Goal: Task Accomplishment & Management: Use online tool/utility

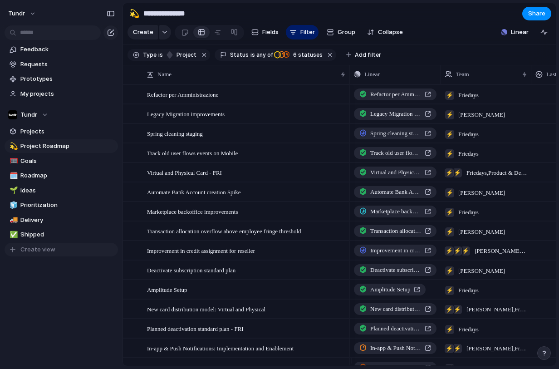
click at [47, 248] on span "Create view" at bounding box center [37, 249] width 35 height 9
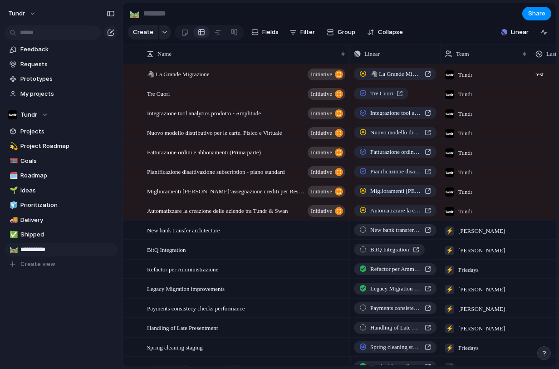
type input "**********"
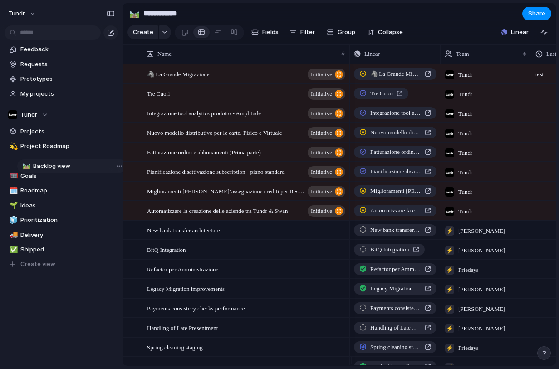
drag, startPoint x: 34, startPoint y: 251, endPoint x: 47, endPoint y: 167, distance: 84.5
click at [47, 167] on div "💫 Project Roadmap 🥅 Goals 🗓️ Roadmap 🌱 Ideas 🧊 Prioritization 🚚 Delivery ✅ Ship…" at bounding box center [61, 205] width 113 height 132
click at [297, 37] on button "Filter" at bounding box center [302, 32] width 33 height 15
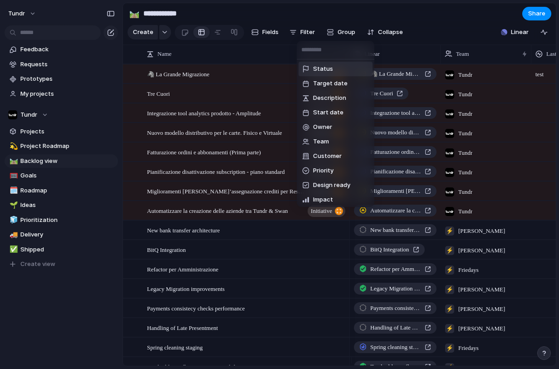
click at [317, 67] on span "Status" at bounding box center [323, 68] width 20 height 9
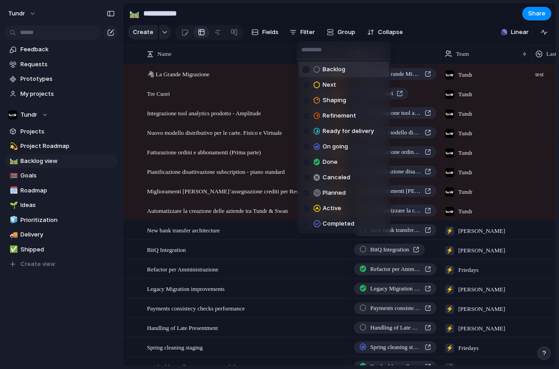
click at [305, 69] on div at bounding box center [306, 70] width 8 height 8
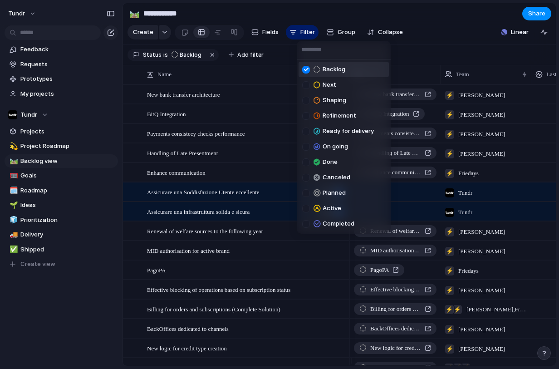
click at [301, 38] on div "Backlog Next Shaping Refinement Ready for delivery On going Done Canceled Plann…" at bounding box center [279, 184] width 559 height 369
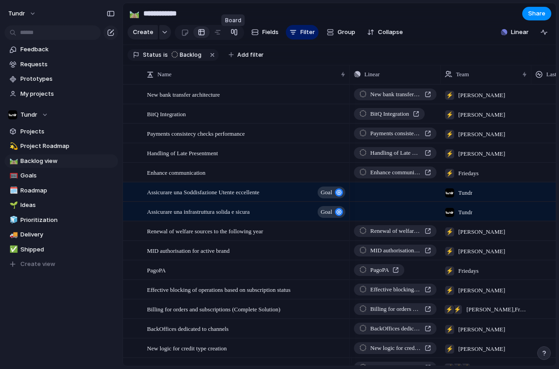
click at [236, 37] on link at bounding box center [234, 32] width 16 height 15
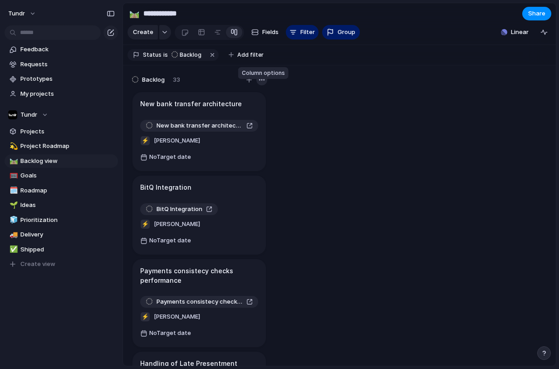
click at [261, 84] on div "button" at bounding box center [261, 79] width 7 height 7
click at [261, 87] on div "Change color" at bounding box center [279, 184] width 559 height 369
click at [347, 34] on span "Group" at bounding box center [347, 32] width 18 height 9
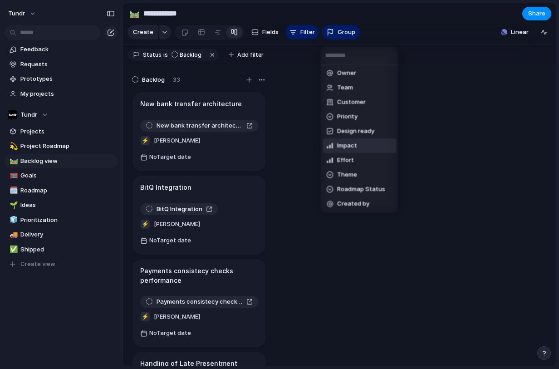
scroll to position [17, 0]
click at [361, 180] on li "Theme" at bounding box center [360, 174] width 74 height 15
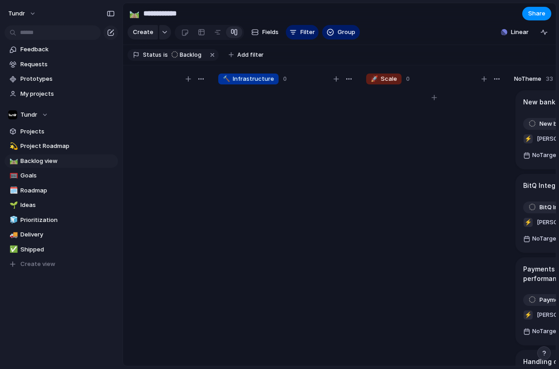
scroll to position [0, 0]
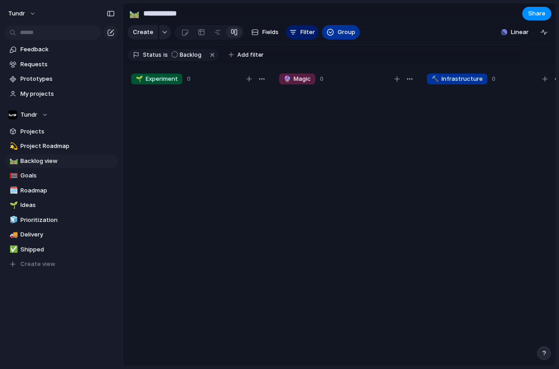
click at [341, 37] on span "Group" at bounding box center [347, 32] width 18 height 9
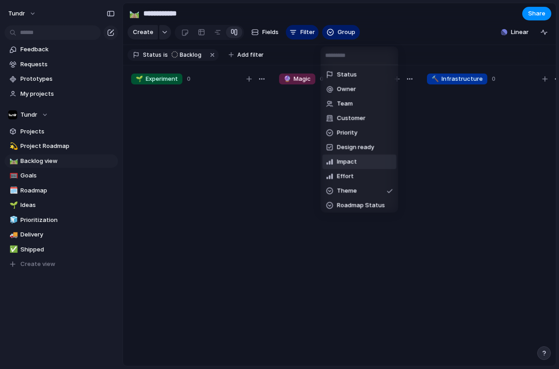
click at [364, 162] on li "Impact" at bounding box center [360, 162] width 74 height 15
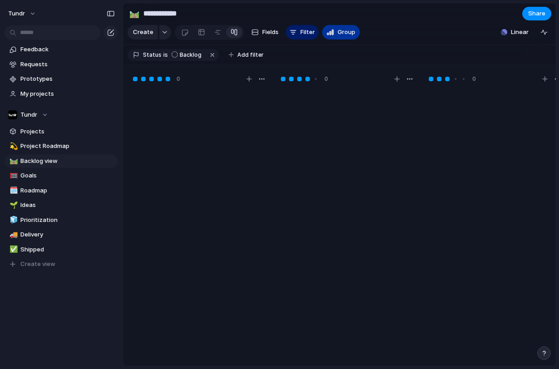
click at [345, 37] on span "Group" at bounding box center [347, 32] width 18 height 9
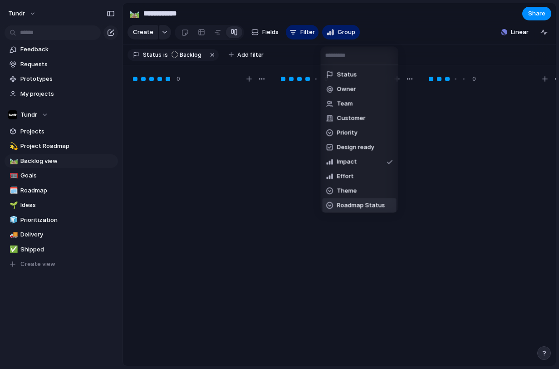
click at [366, 204] on span "Roadmap Status" at bounding box center [361, 205] width 48 height 9
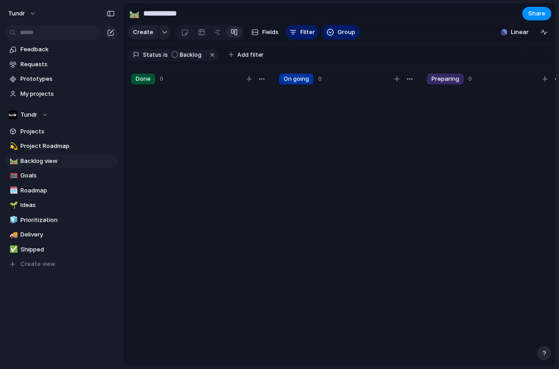
click at [340, 42] on div "Create Fields Filter Group Zoom" at bounding box center [244, 32] width 232 height 19
click at [342, 37] on span "Group" at bounding box center [347, 32] width 18 height 9
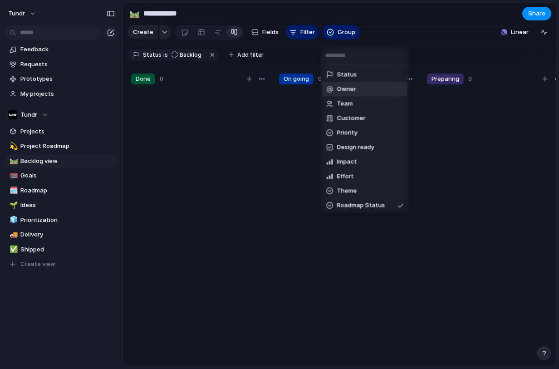
click at [362, 92] on li "Owner" at bounding box center [365, 89] width 85 height 15
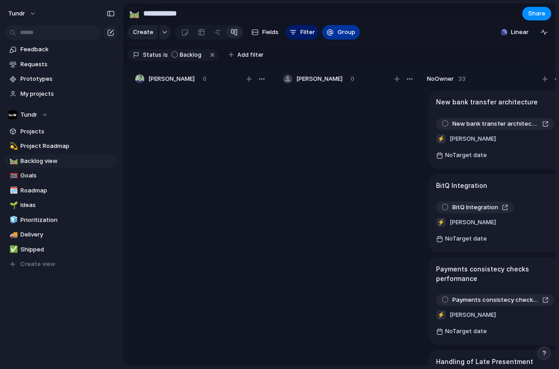
click at [345, 39] on button "Group" at bounding box center [341, 32] width 38 height 15
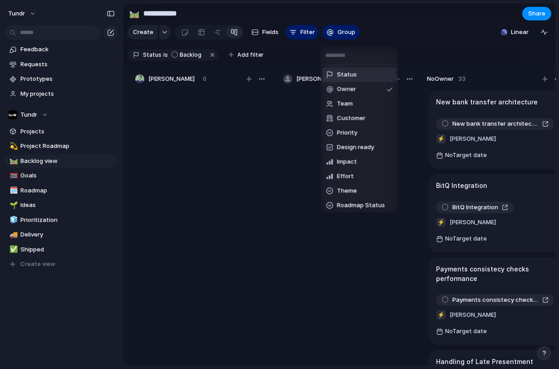
click at [350, 72] on span "Status" at bounding box center [347, 74] width 20 height 9
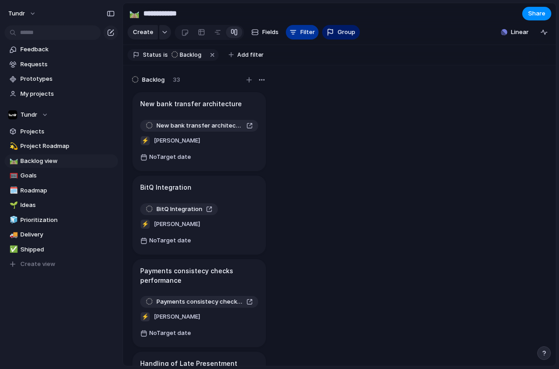
click at [300, 37] on span "Filter" at bounding box center [307, 32] width 15 height 9
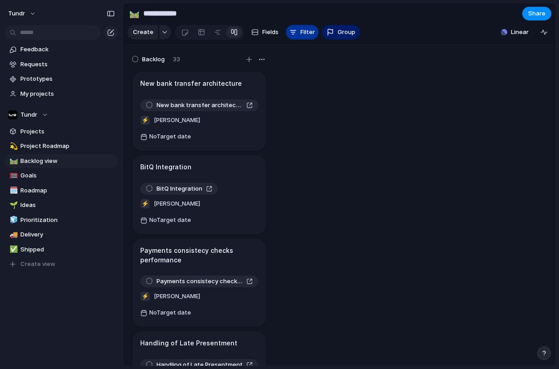
click at [300, 37] on span "Filter" at bounding box center [307, 32] width 15 height 9
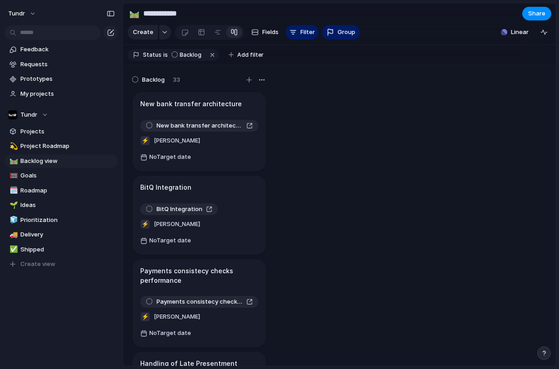
click at [403, 5] on section "**********" at bounding box center [339, 13] width 433 height 20
